Goal: Transaction & Acquisition: Purchase product/service

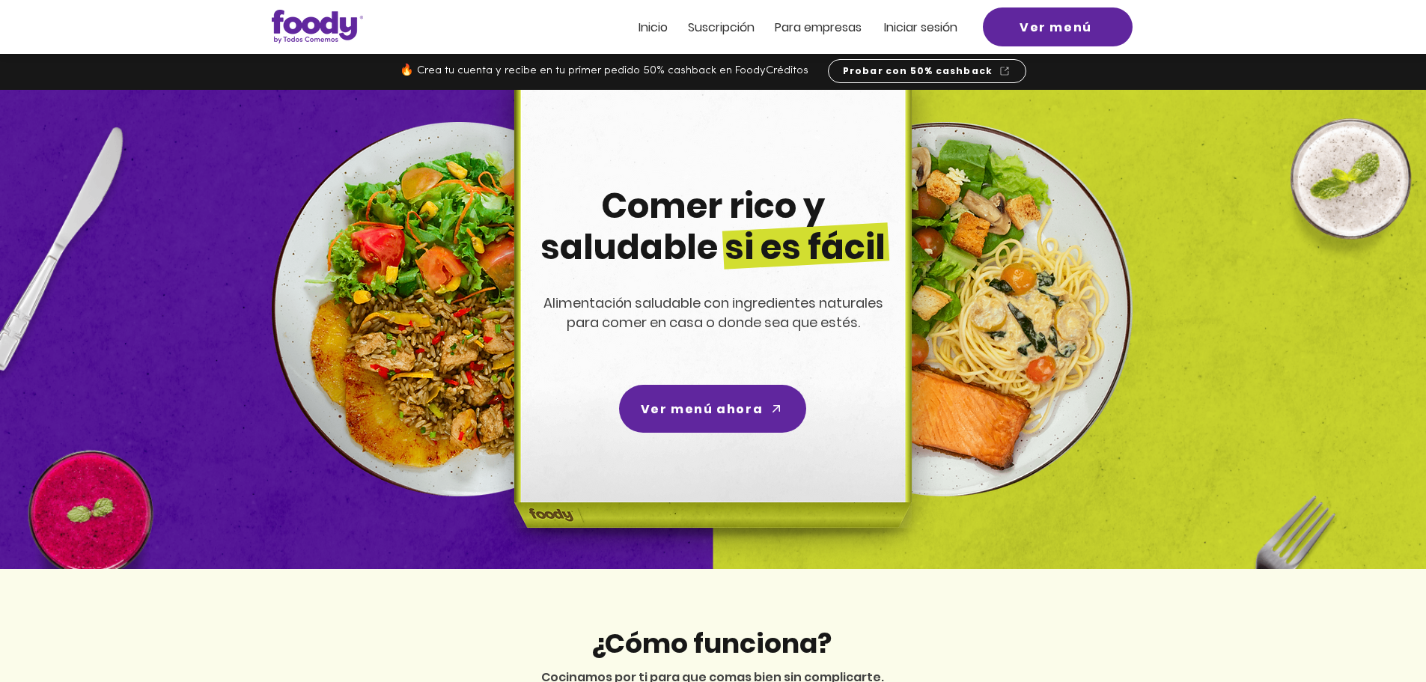
click at [730, 413] on span "Ver menú ahora" at bounding box center [702, 409] width 122 height 19
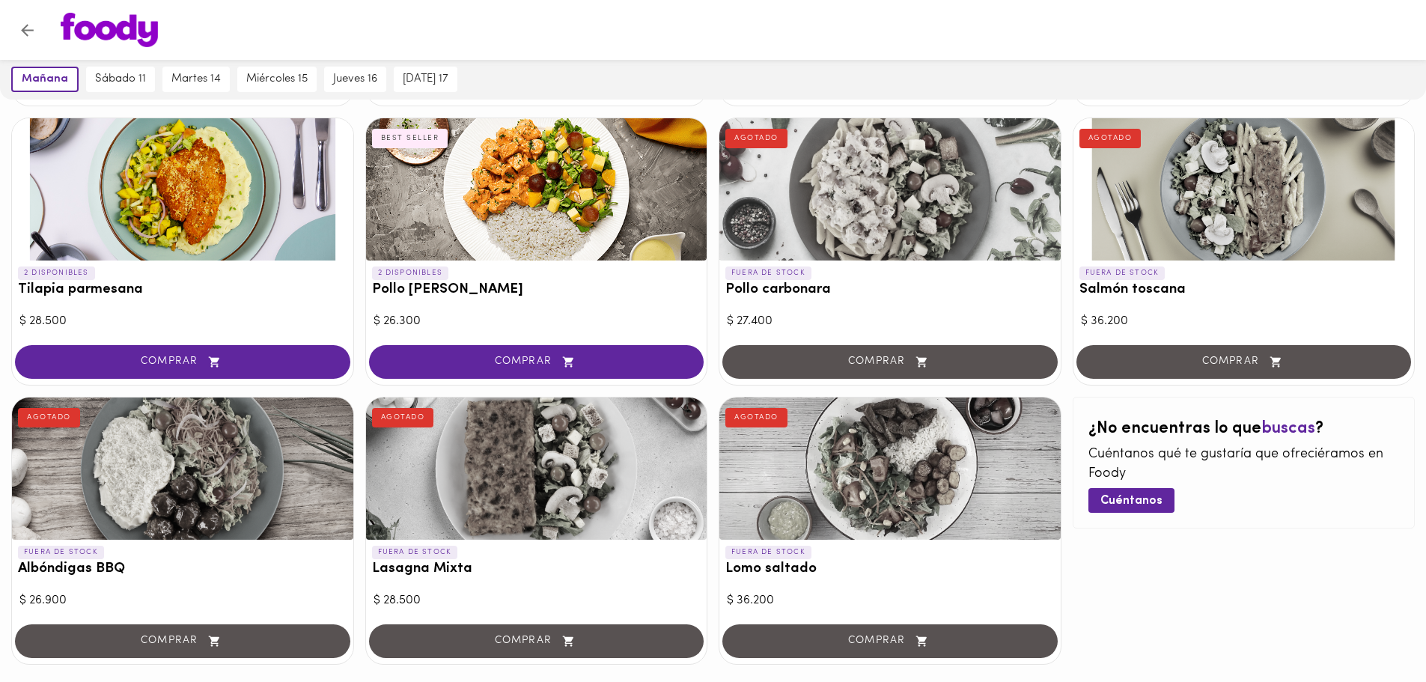
scroll to position [433, 0]
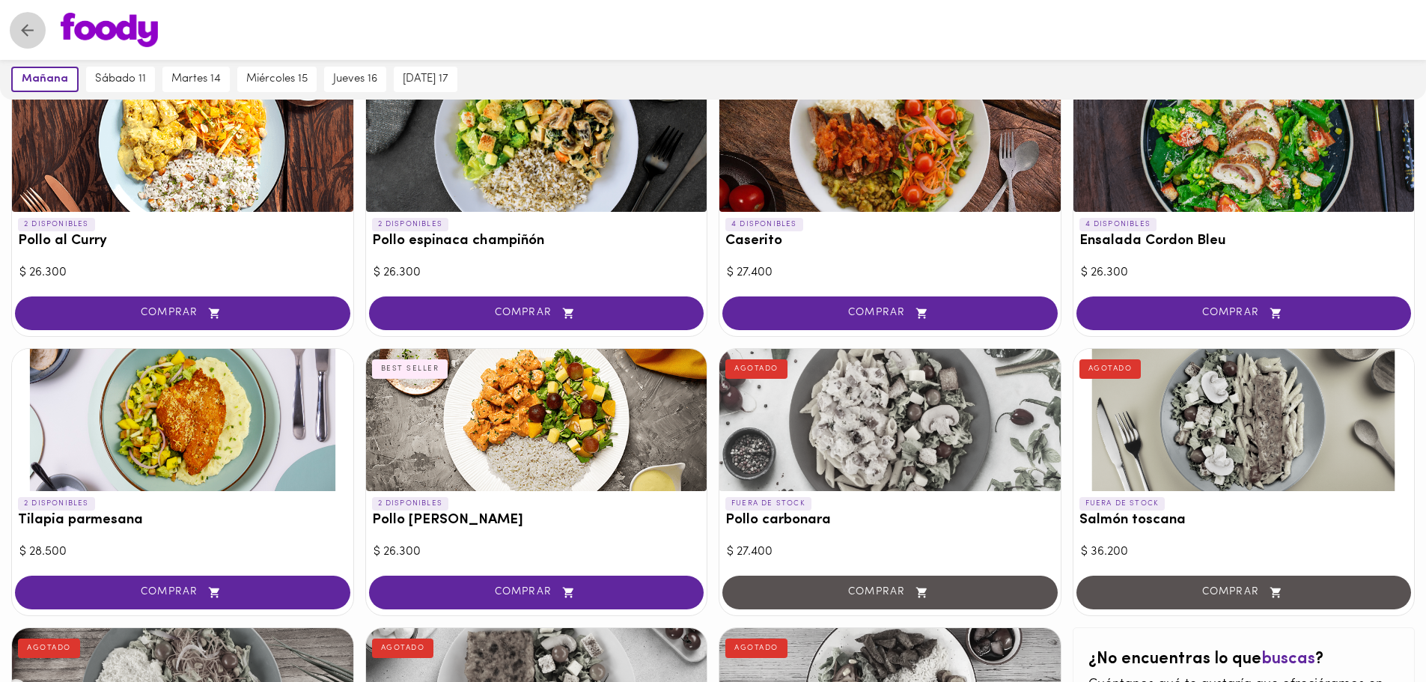
click at [21, 33] on icon "Volver" at bounding box center [27, 30] width 19 height 19
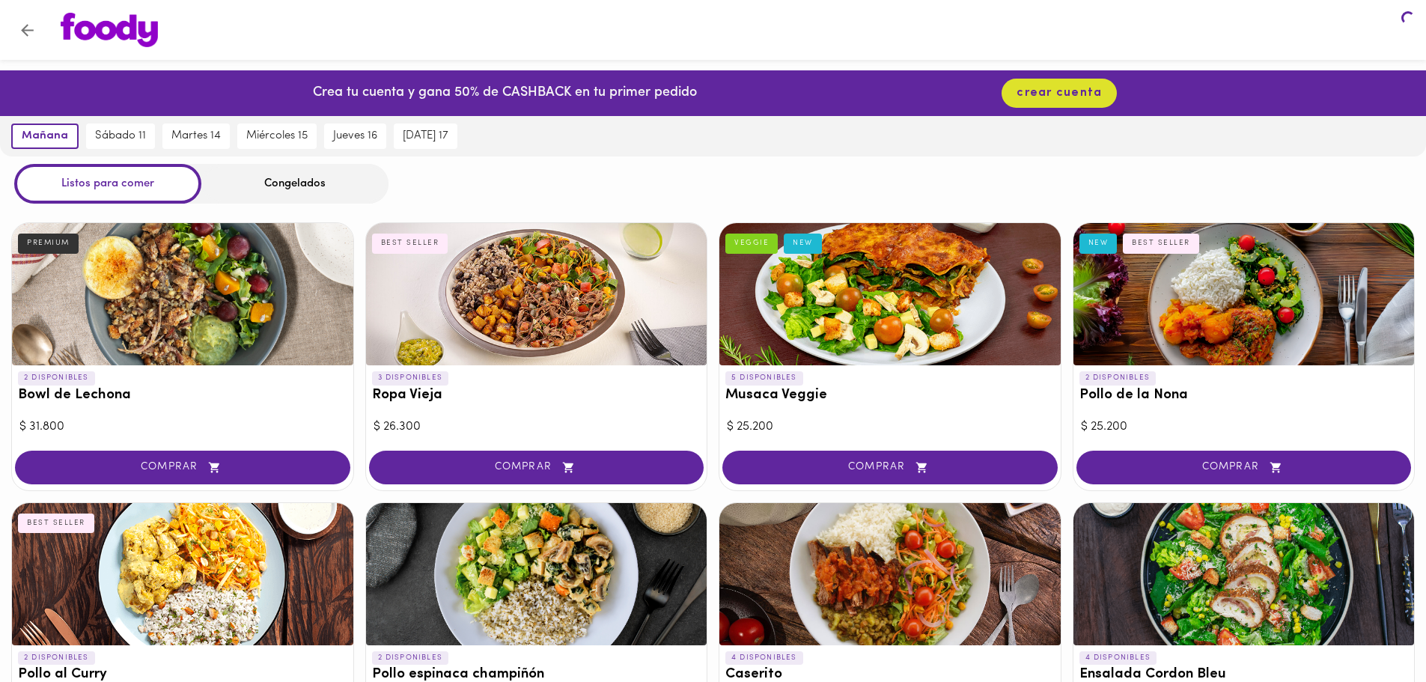
scroll to position [375, 0]
